Goal: Navigation & Orientation: Find specific page/section

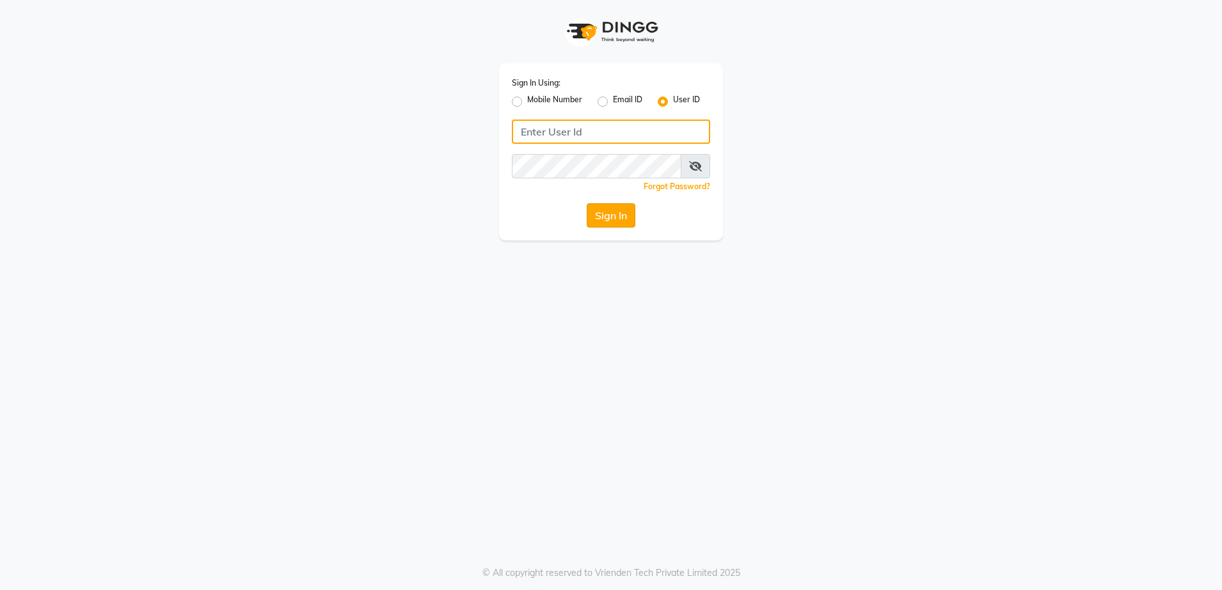
type input "[DEMOGRAPHIC_DATA]"
click at [607, 216] on button "Sign In" at bounding box center [611, 215] width 49 height 24
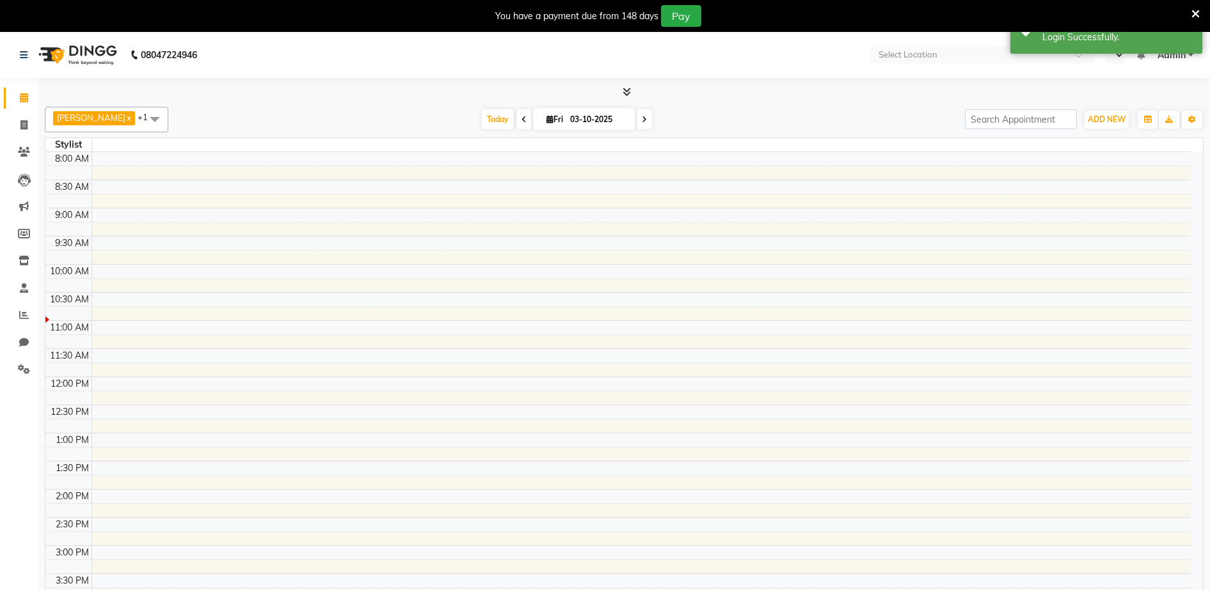
select select "en"
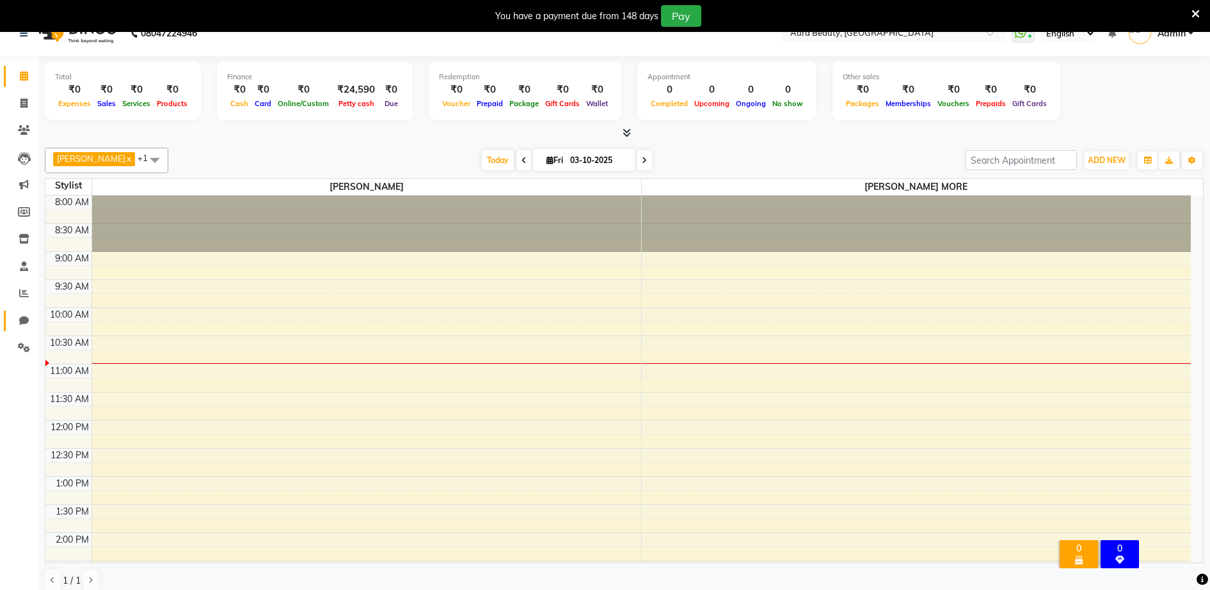
scroll to position [33, 0]
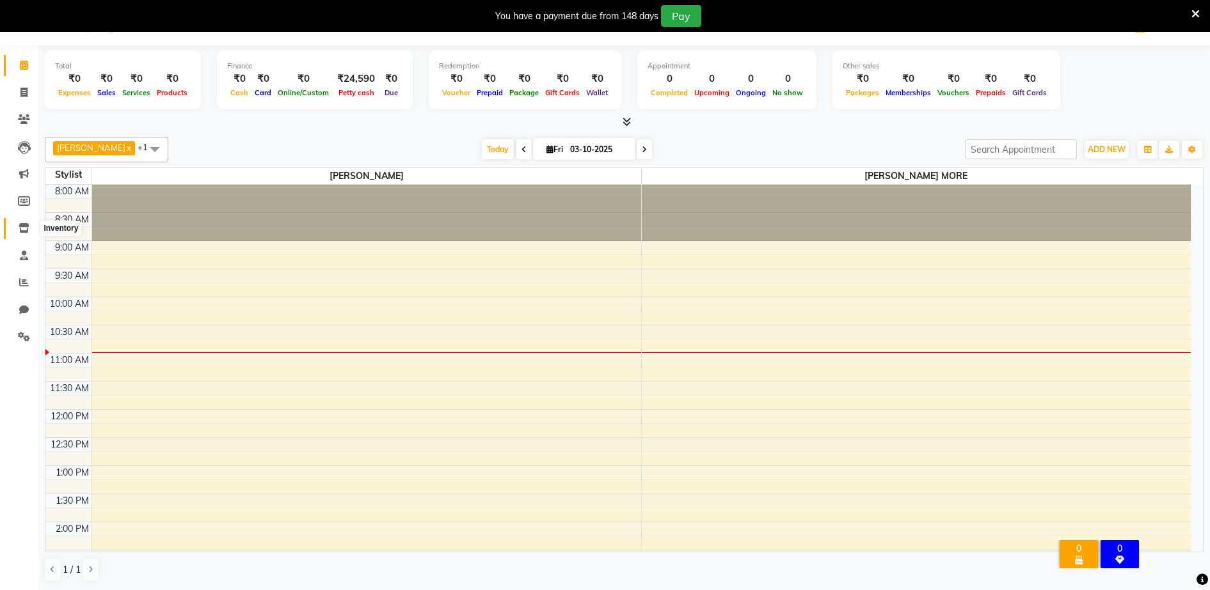
click at [28, 228] on icon at bounding box center [24, 228] width 11 height 10
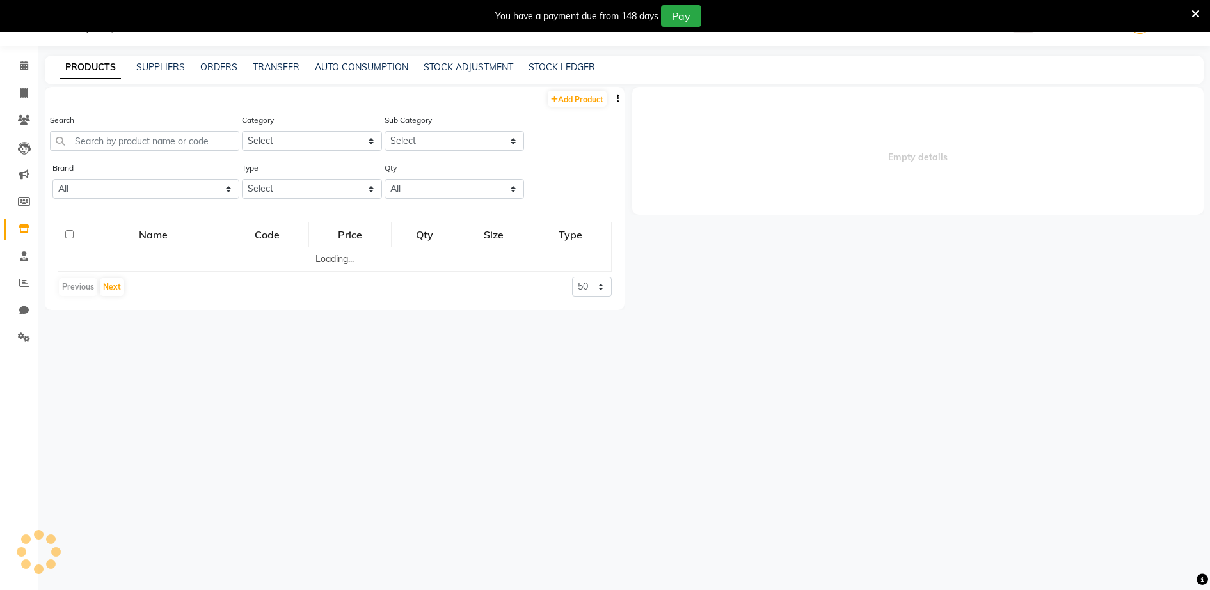
scroll to position [33, 0]
